Goal: Task Accomplishment & Management: Manage account settings

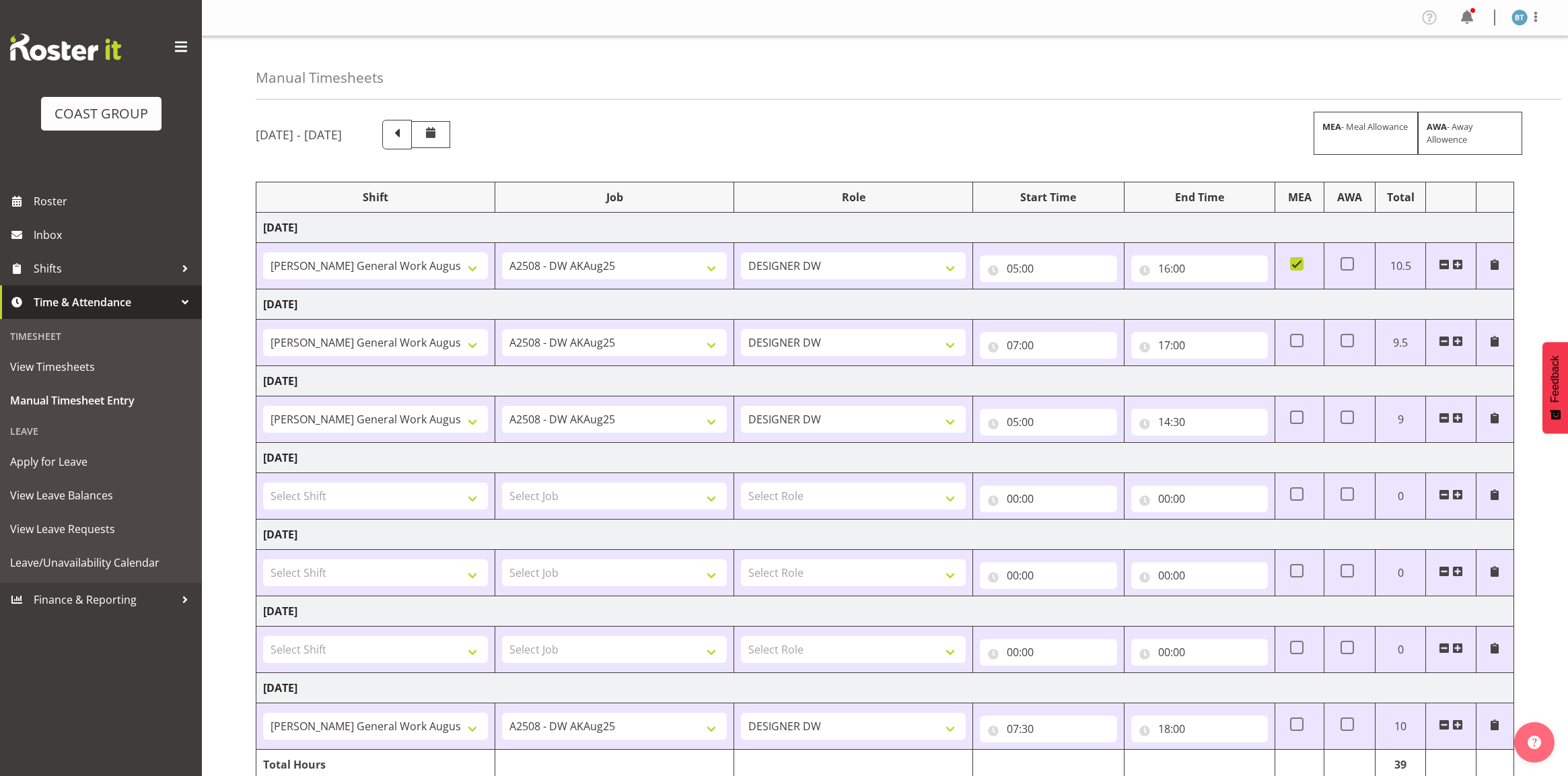
select select "1874"
select select "9464"
select select "1874"
select select "9464"
select select "1874"
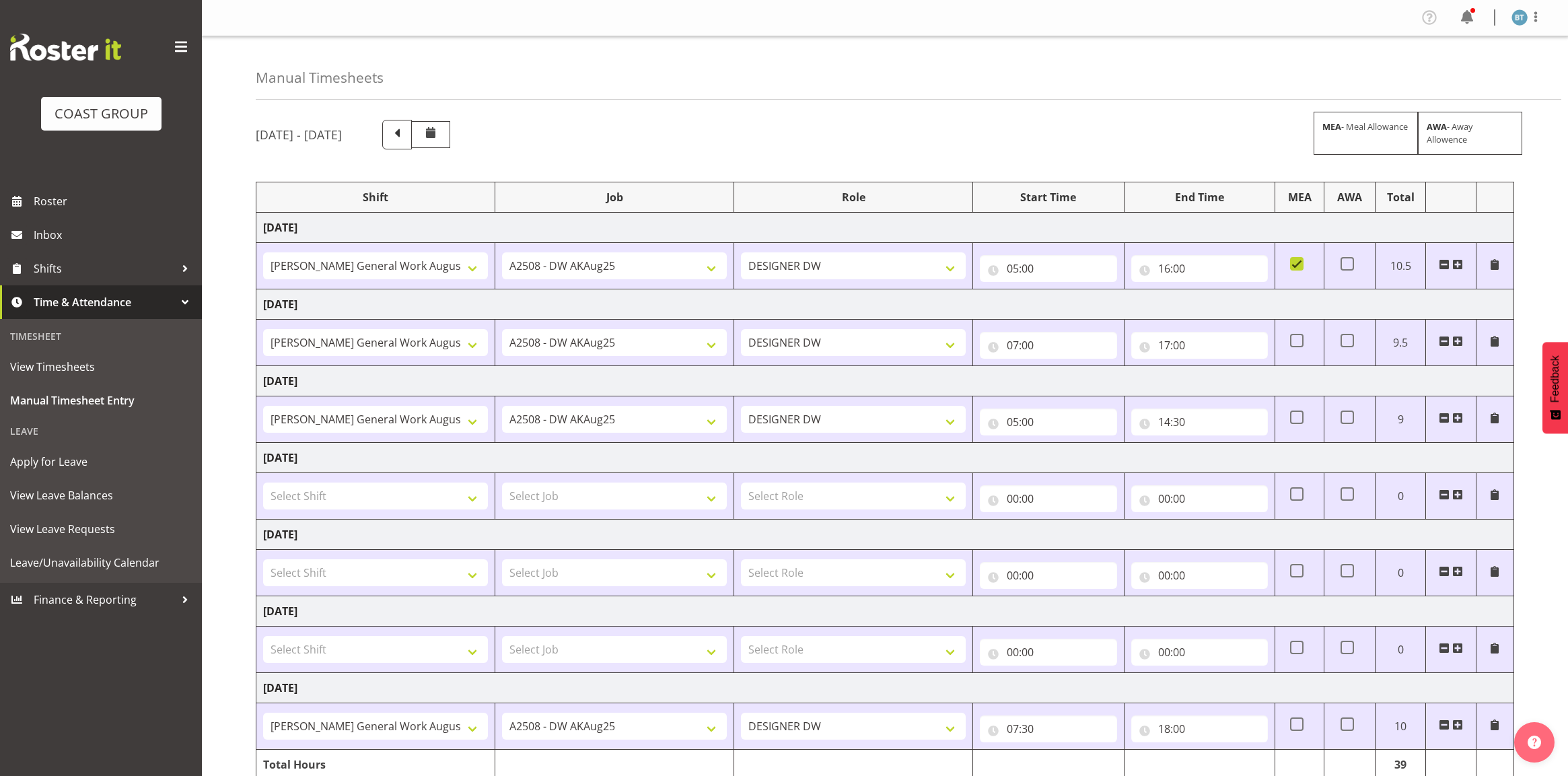
select select "9464"
select select "1874"
select select "9464"
select select "18"
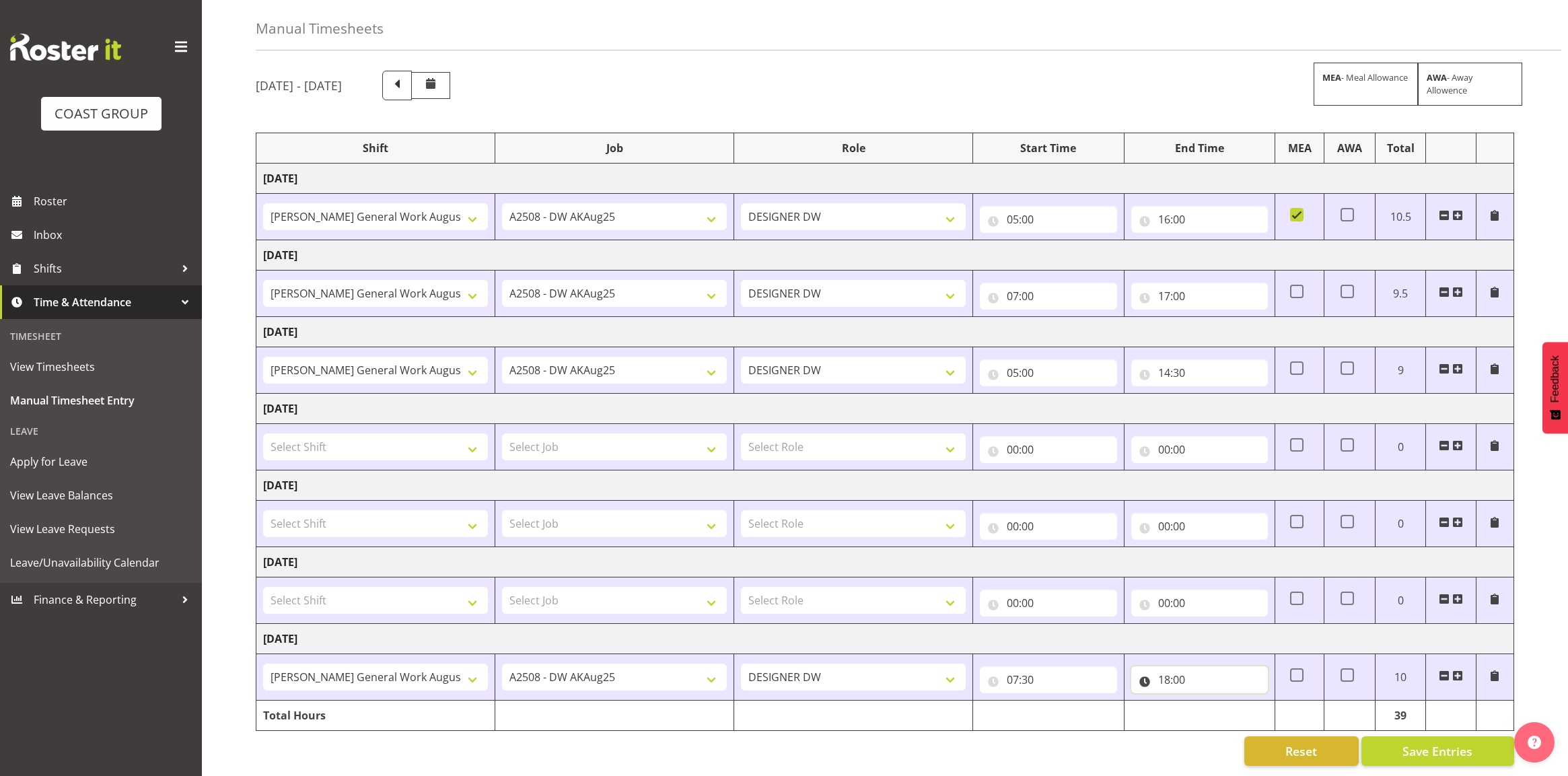
click at [1188, 671] on input "18:00" at bounding box center [1199, 679] width 136 height 27
click at [1262, 706] on select "00 01 02 03 04 05 06 07 08 09 10 11 12 13 14 15 16 17 18 19 20 21 22 23 24 25 2…" at bounding box center [1258, 715] width 30 height 27
select select "30"
click at [1243, 702] on select "00 01 02 03 04 05 06 07 08 09 10 11 12 13 14 15 16 17 18 19 20 21 22 23 24 25 2…" at bounding box center [1258, 715] width 30 height 27
type input "18:30"
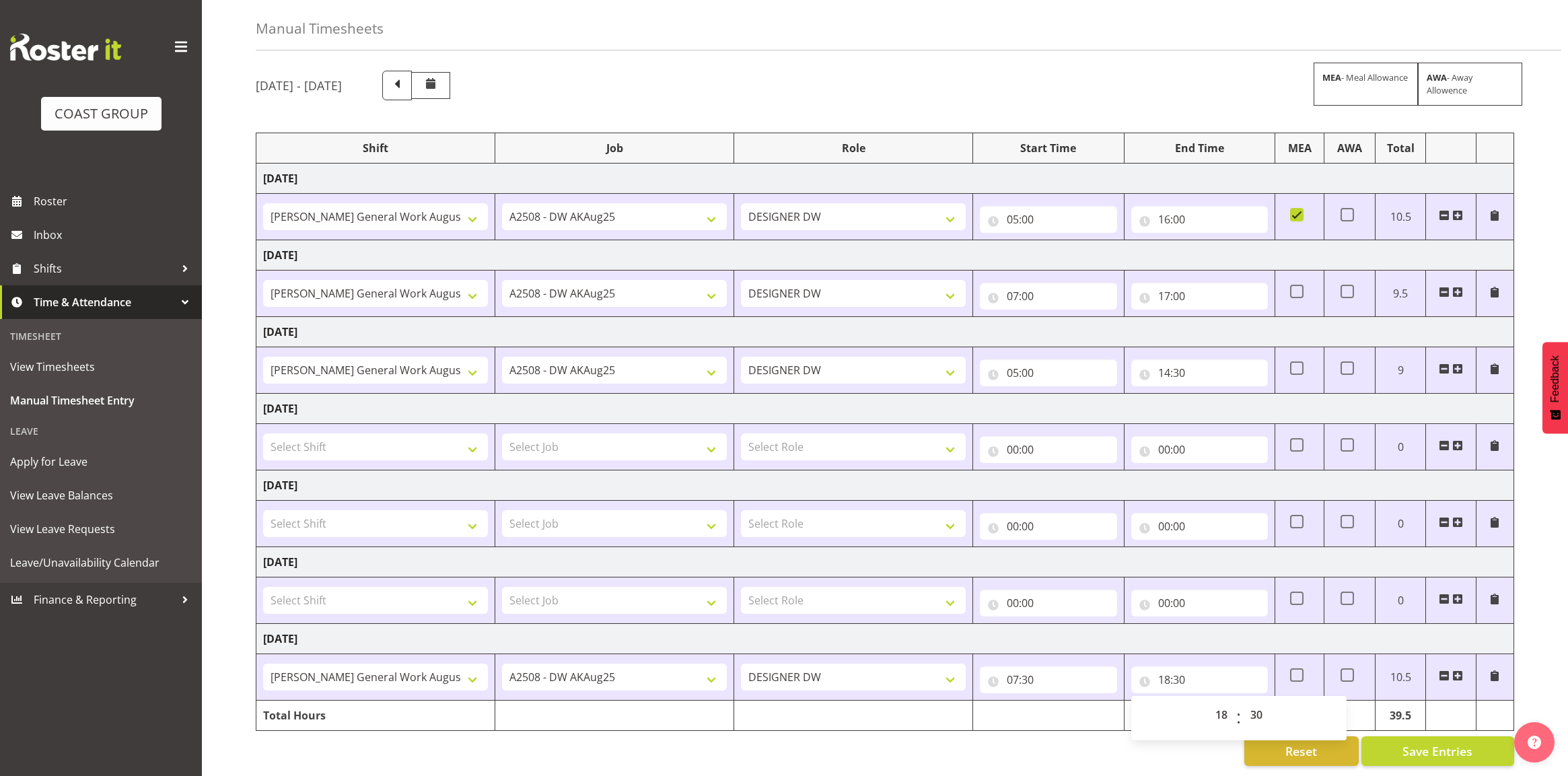
click at [1302, 655] on td at bounding box center [1299, 677] width 49 height 46
click at [1302, 669] on span at bounding box center [1297, 675] width 13 height 13
click at [1299, 671] on input "checkbox" at bounding box center [1294, 675] width 8 height 8
checkbox input "true"
click at [1459, 748] on button "Save Entries" at bounding box center [1437, 752] width 153 height 30
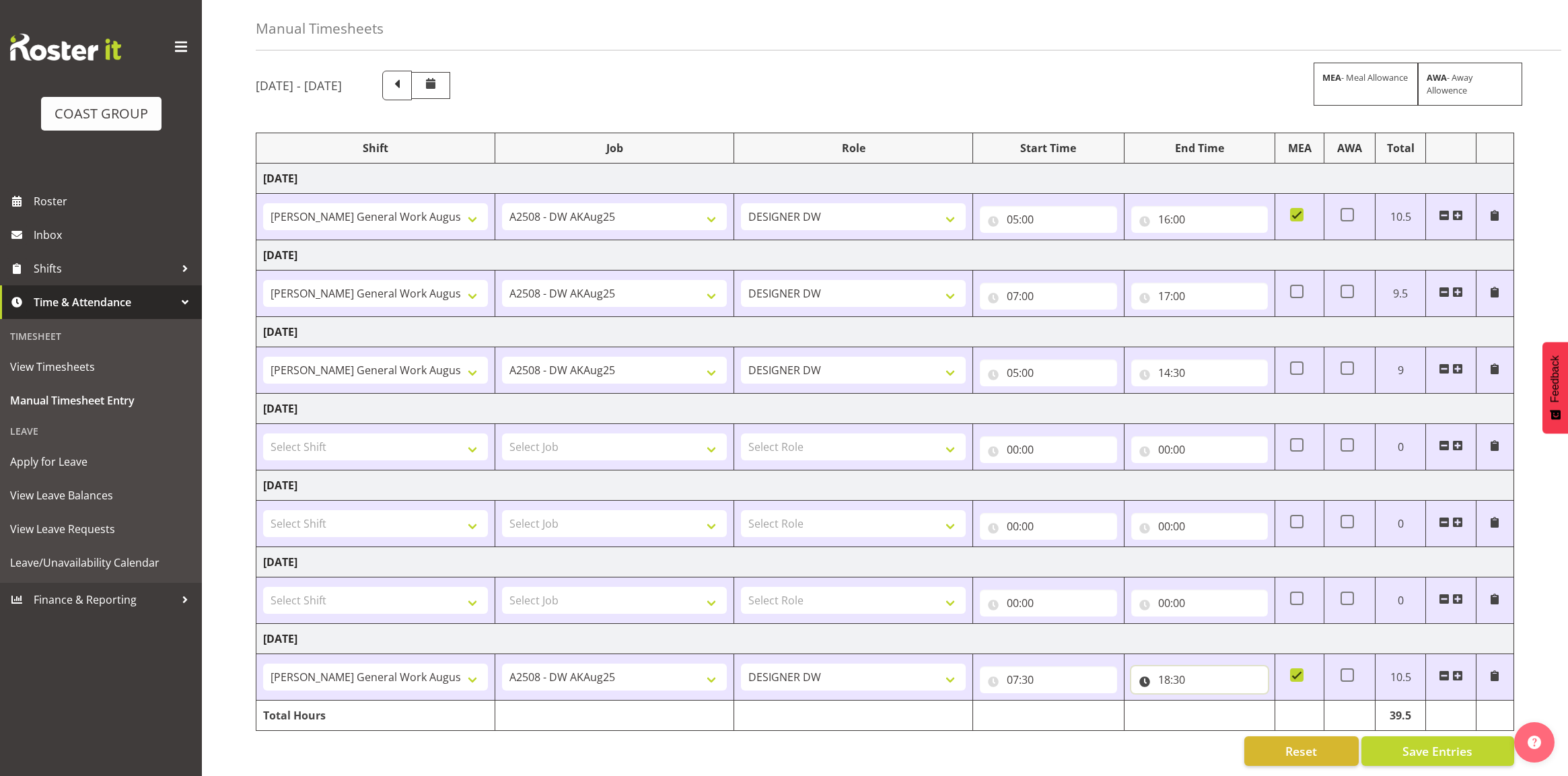
click at [1167, 670] on input "18:30" at bounding box center [1199, 679] width 136 height 27
click at [1213, 706] on select "00 01 02 03 04 05 06 07 08 09 10 11 12 13 14 15 16 17 18 19 20 21 22 23" at bounding box center [1222, 715] width 30 height 27
select select "19"
click at [1207, 702] on select "00 01 02 03 04 05 06 07 08 09 10 11 12 13 14 15 16 17 18 19 20 21 22 23" at bounding box center [1222, 715] width 30 height 27
type input "19:30"
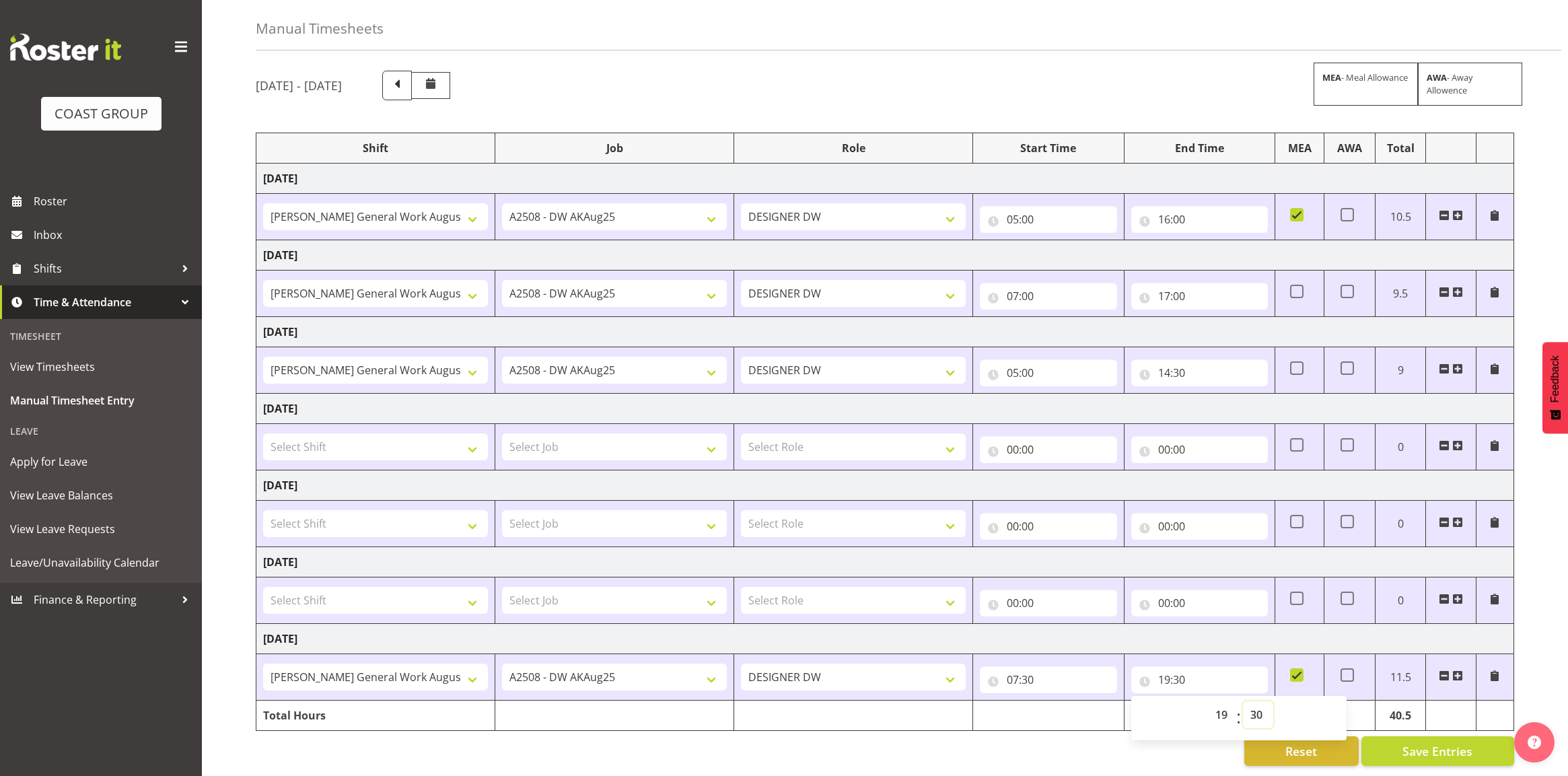
click at [1248, 702] on select "00 01 02 03 04 05 06 07 08 09 10 11 12 13 14 15 16 17 18 19 20 21 22 23 24 25 2…" at bounding box center [1258, 715] width 30 height 27
select select "0"
click at [1243, 702] on select "00 01 02 03 04 05 06 07 08 09 10 11 12 13 14 15 16 17 18 19 20 21 22 23 24 25 2…" at bounding box center [1258, 715] width 30 height 27
type input "19:00"
click at [1262, 626] on td "[DATE]" at bounding box center [884, 639] width 1257 height 30
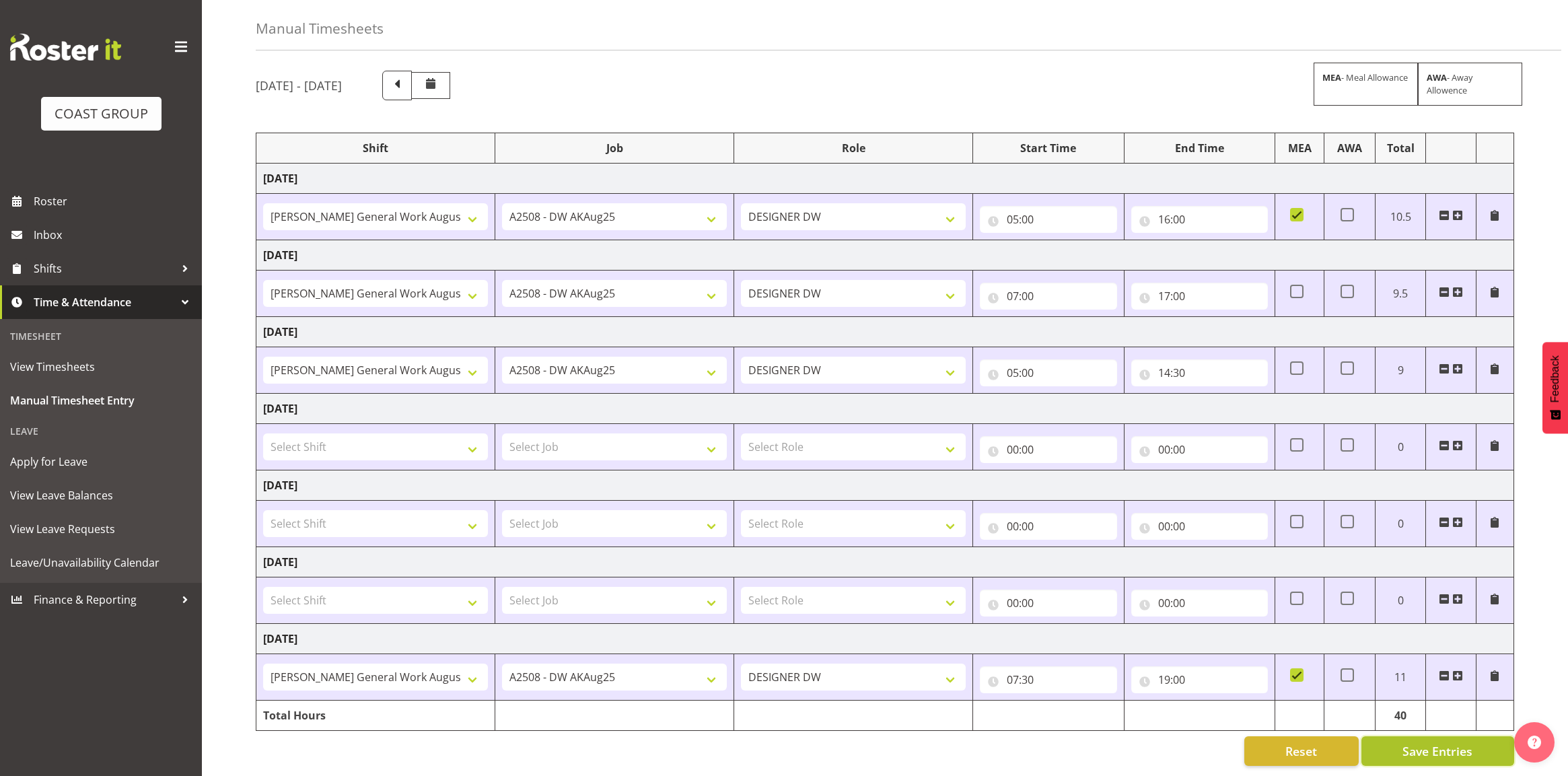
click at [1450, 744] on span "Save Entries" at bounding box center [1437, 751] width 70 height 18
